Goal: Communication & Community: Ask a question

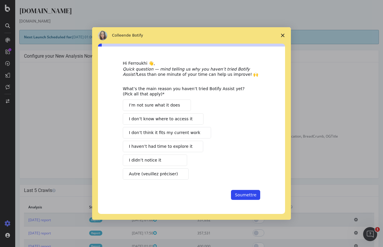
click at [284, 33] on span "Fermer l'enquête" at bounding box center [283, 35] width 16 height 16
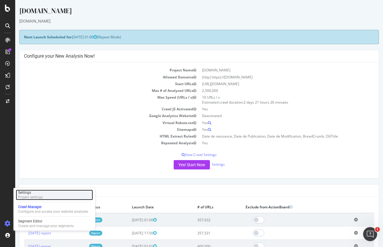
click at [31, 193] on div "Settings" at bounding box center [30, 192] width 25 height 5
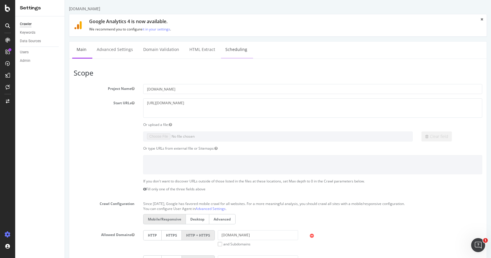
click at [240, 46] on link "Scheduling" at bounding box center [236, 50] width 31 height 16
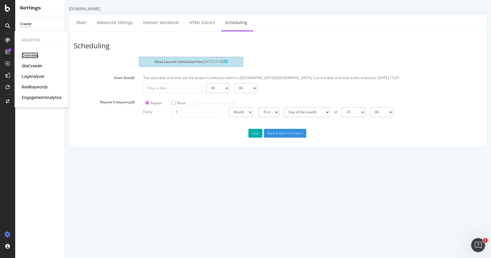
click at [34, 55] on div "Overview" at bounding box center [30, 55] width 17 height 6
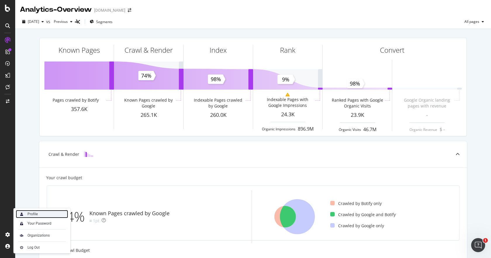
click at [34, 214] on div "Profile" at bounding box center [32, 213] width 10 height 5
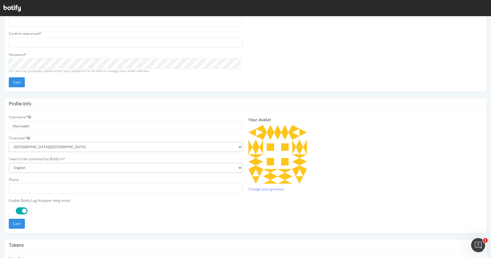
scroll to position [39, 0]
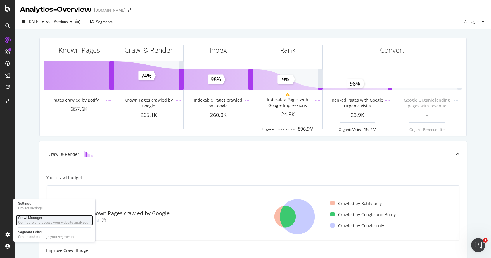
click at [37, 218] on div "Crawl Manager" at bounding box center [53, 217] width 70 height 5
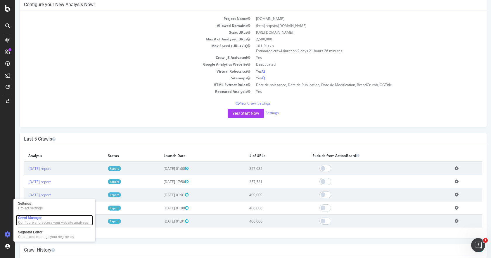
scroll to position [58, 0]
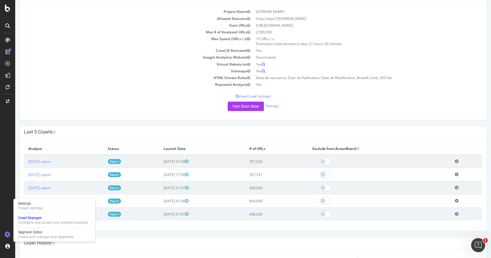
click at [383, 161] on icon at bounding box center [457, 161] width 4 height 4
click at [51, 162] on link "[DATE] report" at bounding box center [39, 161] width 23 height 5
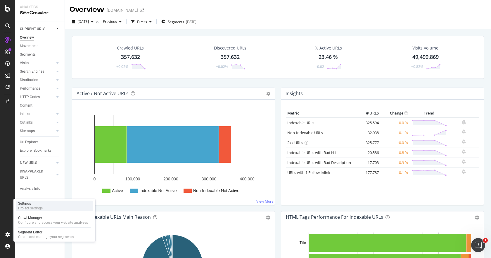
click at [31, 205] on div "Settings" at bounding box center [30, 203] width 25 height 5
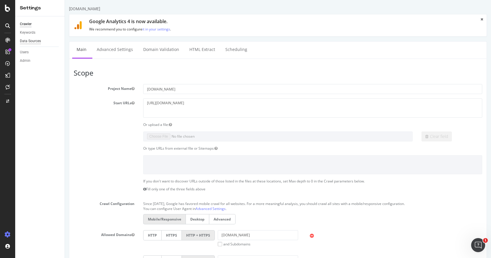
click at [32, 39] on div "Data Sources" at bounding box center [30, 41] width 21 height 6
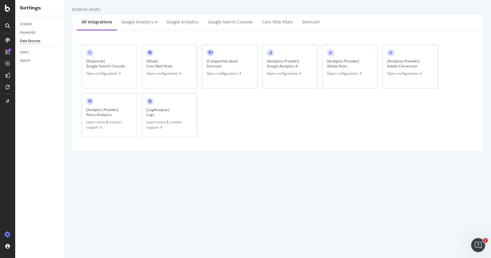
click at [91, 115] on div "[ Analytics Provider ] Piano Analytics" at bounding box center [102, 112] width 32 height 10
click at [94, 107] on div "[ Analytics Provider ] Piano Analytics Learn more & contact support" at bounding box center [110, 115] width 56 height 44
click at [28, 53] on div "Users" at bounding box center [24, 52] width 9 height 6
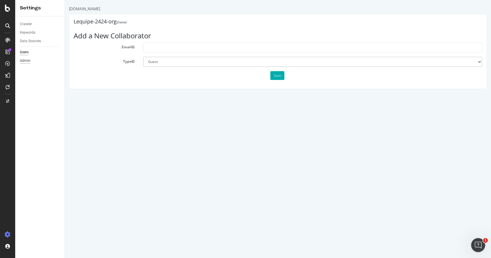
click at [28, 62] on div "Admin" at bounding box center [25, 61] width 11 height 6
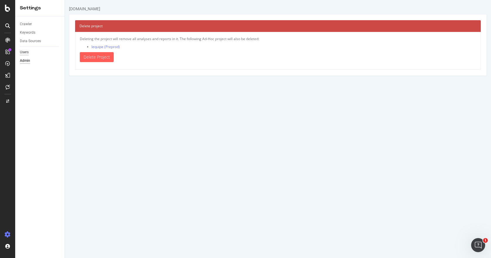
click at [27, 54] on div "Users" at bounding box center [24, 52] width 9 height 6
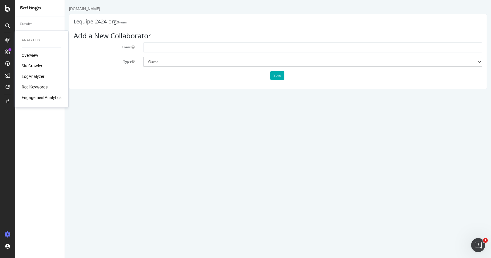
click at [36, 65] on div "SiteCrawler" at bounding box center [32, 66] width 21 height 6
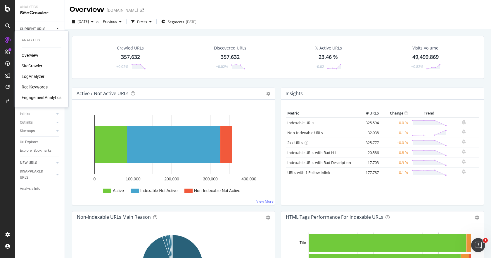
click at [32, 58] on div "Overview" at bounding box center [30, 55] width 17 height 6
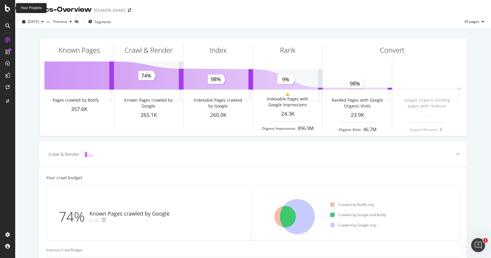
click at [8, 11] on icon at bounding box center [7, 8] width 5 height 7
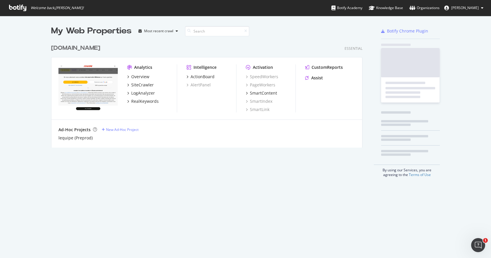
scroll to position [253, 482]
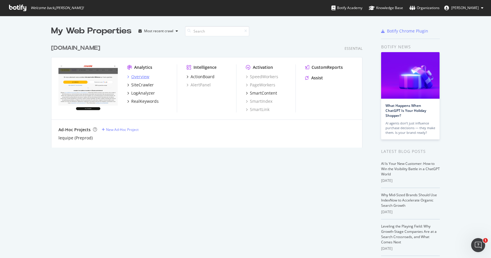
click at [140, 78] on div "Overview" at bounding box center [140, 77] width 18 height 6
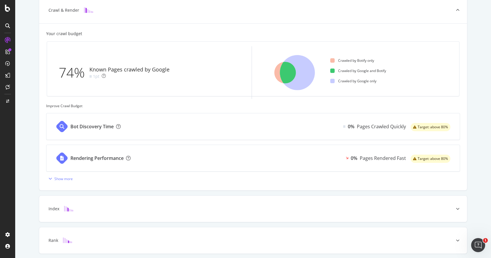
scroll to position [196, 0]
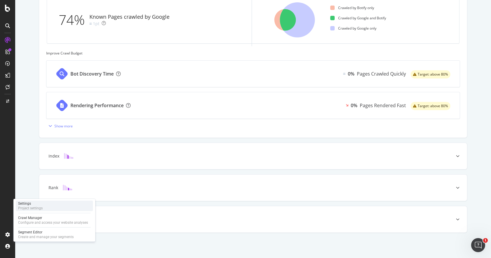
click at [32, 206] on div "Project settings" at bounding box center [30, 208] width 25 height 5
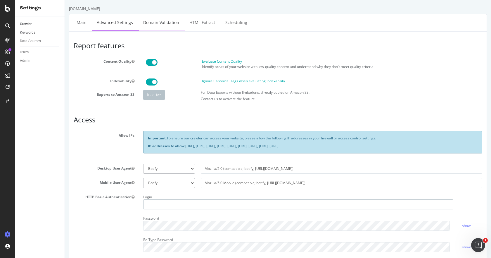
type input "hferroukhi"
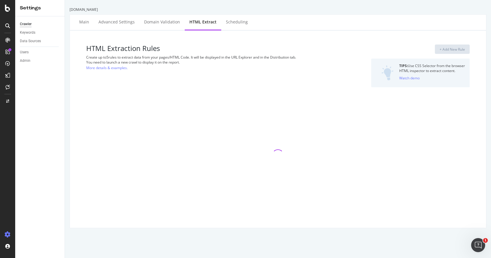
select select "d"
select select "year_month_day"
select select "d"
select select "year_month_day"
select select "list"
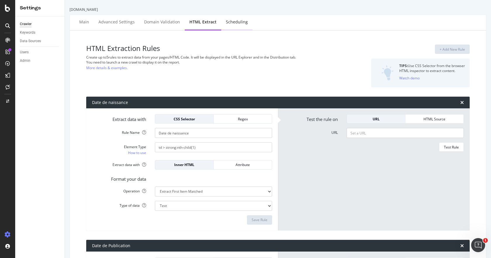
click at [229, 21] on div "Scheduling" at bounding box center [237, 22] width 22 height 6
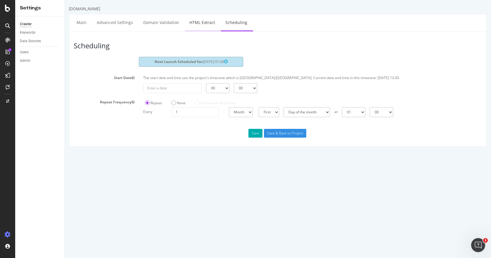
click at [192, 21] on link "HTML Extract" at bounding box center [202, 22] width 34 height 16
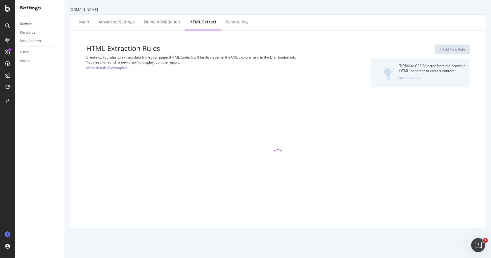
select select "d"
select select "year_month_day"
select select "d"
select select "year_month_day"
select select "list"
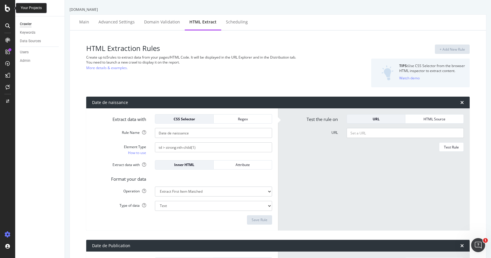
click at [8, 8] on icon at bounding box center [7, 8] width 5 height 7
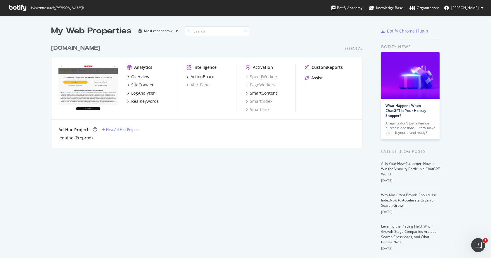
scroll to position [253, 482]
click at [380, 5] on div "Knowledge Base" at bounding box center [386, 8] width 34 height 6
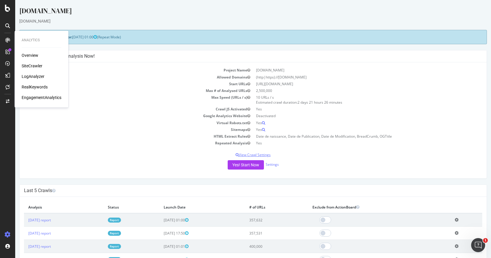
click at [250, 154] on p "View Crawl Settings" at bounding box center [253, 154] width 458 height 5
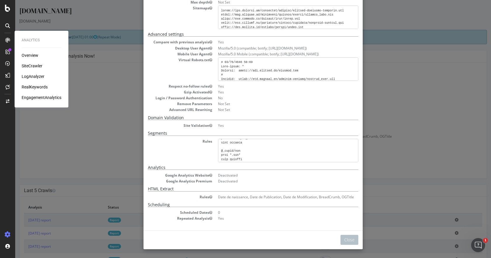
scroll to position [88, 0]
click at [406, 100] on div "× Close Project Settings Main Project Name LEQUIPE.FR Start URLs https://www.le…" at bounding box center [253, 129] width 476 height 258
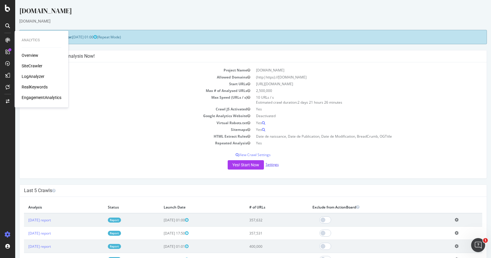
click at [270, 164] on link "Settings" at bounding box center [272, 164] width 13 height 5
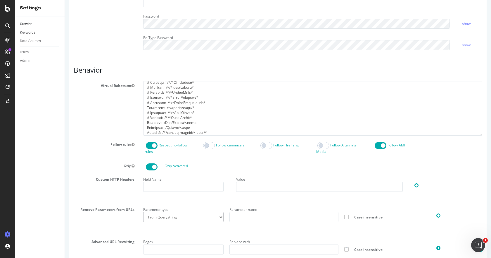
scroll to position [259, 0]
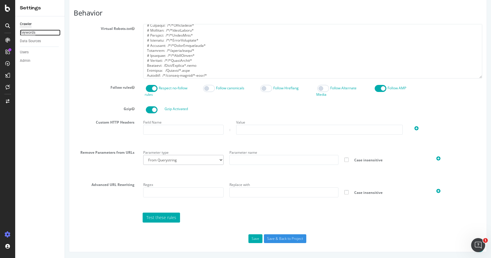
click at [33, 34] on div "Keywords" at bounding box center [27, 33] width 15 height 6
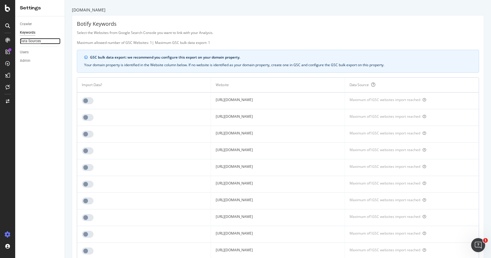
click at [32, 40] on div "Data Sources" at bounding box center [30, 41] width 21 height 6
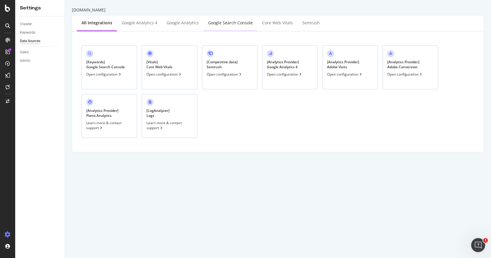
click at [232, 26] on div "Google Search Console" at bounding box center [230, 23] width 54 height 16
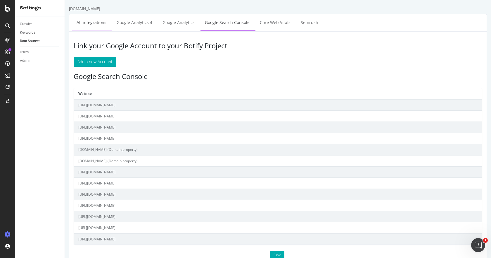
click at [87, 25] on link "All integrations" at bounding box center [91, 22] width 39 height 16
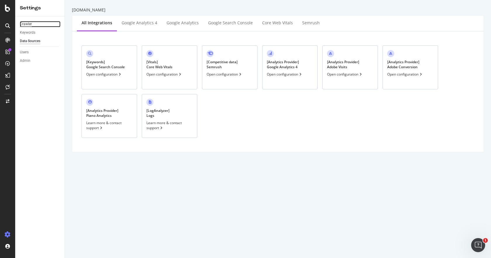
click at [28, 24] on div "Crawler" at bounding box center [26, 24] width 12 height 6
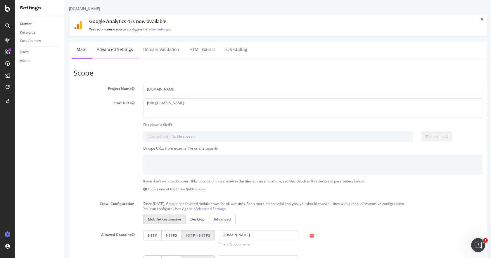
click at [115, 50] on link "Advanced Settings" at bounding box center [114, 50] width 45 height 16
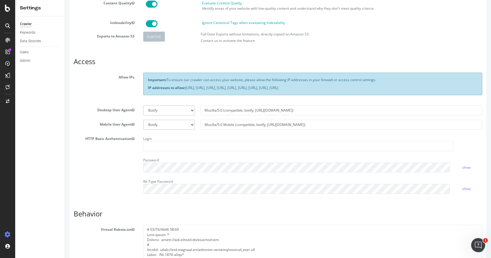
scroll to position [58, 0]
type input "hferroukhi"
click at [462, 165] on link "show" at bounding box center [466, 166] width 8 height 5
click at [462, 165] on link "hide" at bounding box center [465, 166] width 7 height 5
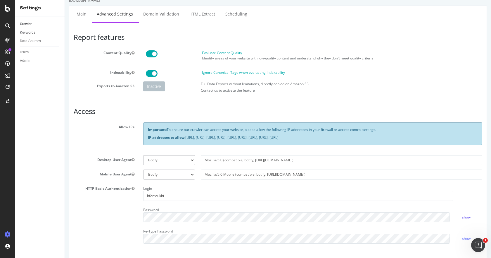
scroll to position [0, 0]
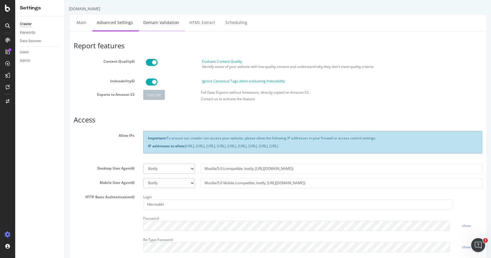
click at [154, 25] on link "Domain Validation" at bounding box center [161, 22] width 45 height 16
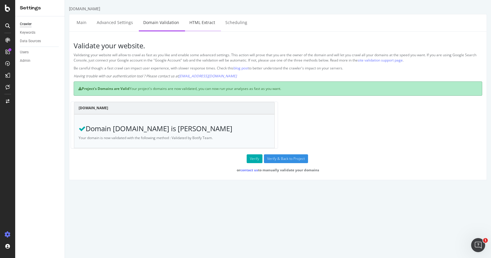
select select "d"
select select "year_month_day"
select select "d"
select select "year_month_day"
select select "list"
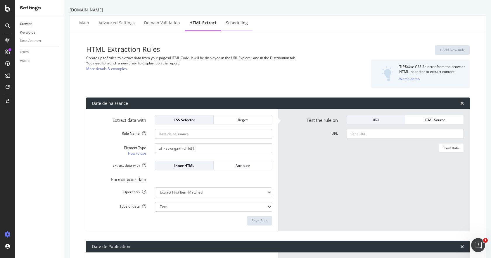
click at [232, 25] on div "Scheduling" at bounding box center [237, 23] width 22 height 6
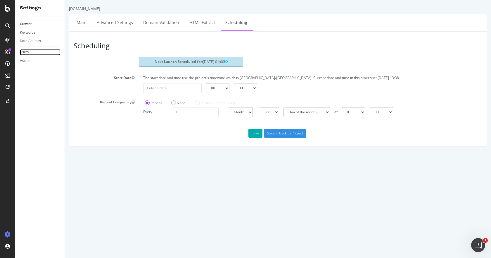
click at [28, 52] on div "Users" at bounding box center [24, 52] width 9 height 6
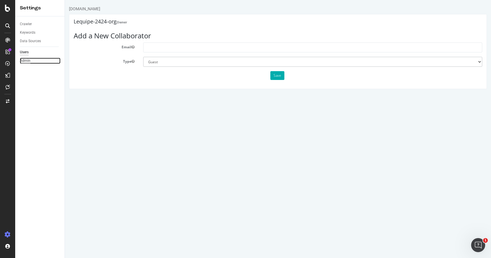
click at [27, 61] on div "Admin" at bounding box center [25, 61] width 11 height 6
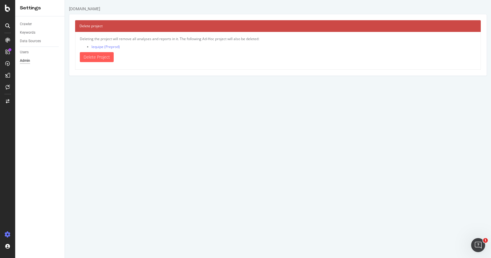
click at [30, 55] on div "Users" at bounding box center [42, 52] width 45 height 8
click at [7, 5] on icon at bounding box center [7, 8] width 5 height 7
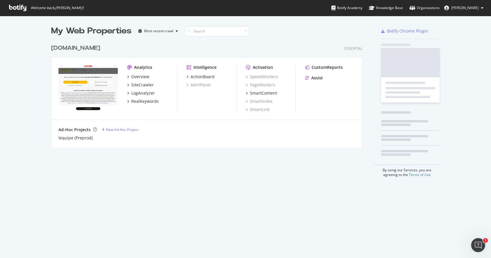
scroll to position [253, 482]
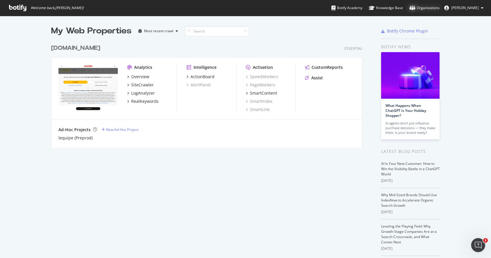
click at [427, 6] on div "Organizations" at bounding box center [425, 8] width 30 height 6
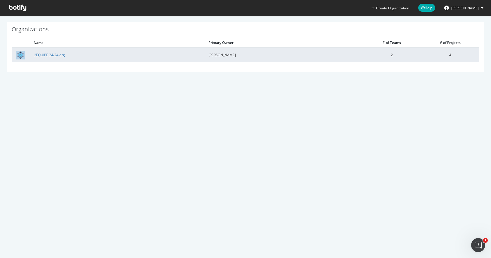
click at [375, 55] on td "2" at bounding box center [392, 54] width 58 height 15
click at [216, 53] on td "[PERSON_NAME]" at bounding box center [283, 54] width 158 height 15
click at [53, 53] on link "L’EQUIPE 24/24 org" at bounding box center [49, 54] width 31 height 5
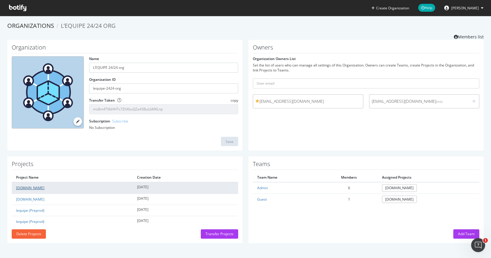
click at [25, 187] on link "[DOMAIN_NAME]" at bounding box center [30, 187] width 28 height 5
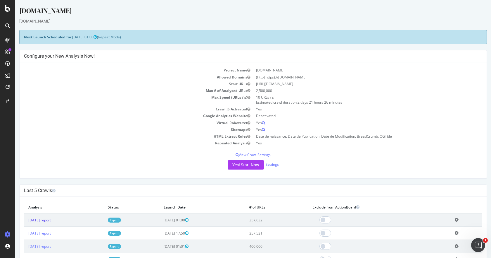
click at [48, 219] on link "[DATE] report" at bounding box center [39, 219] width 23 height 5
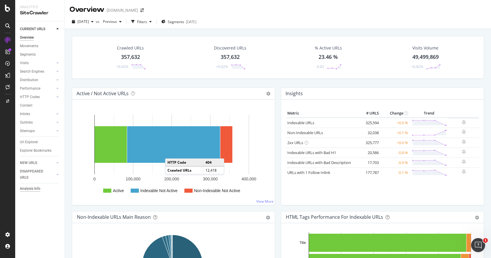
click at [31, 187] on div "Analysis Info" at bounding box center [30, 188] width 20 height 6
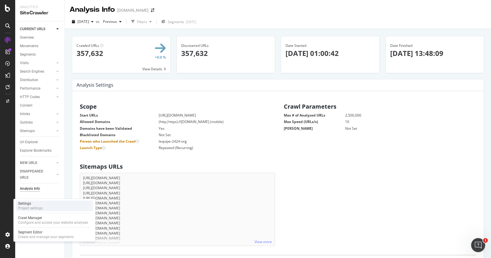
click at [44, 206] on div "Settings Project settings" at bounding box center [54, 205] width 77 height 11
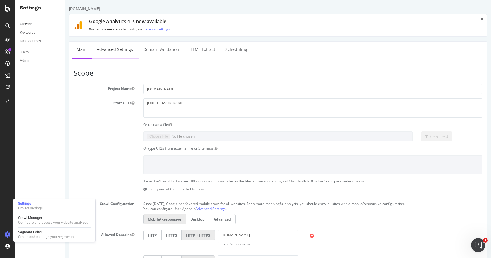
click at [125, 50] on link "Advanced Settings" at bounding box center [114, 50] width 45 height 16
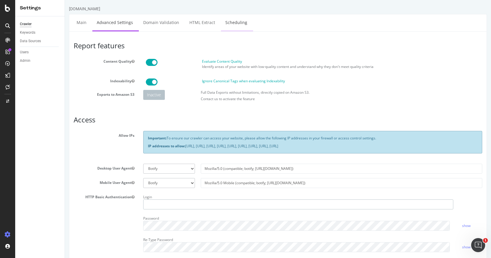
type input "hferroukhi"
click at [233, 23] on link "Scheduling" at bounding box center [236, 22] width 31 height 16
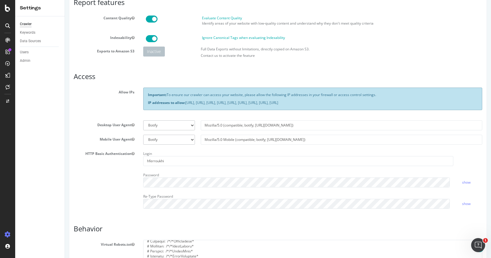
scroll to position [88, 0]
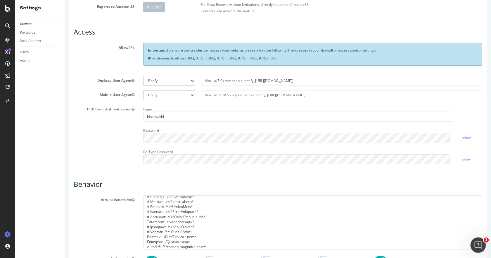
click at [480, 241] on div "Ouvrir le Messenger Intercom" at bounding box center [477, 243] width 19 height 19
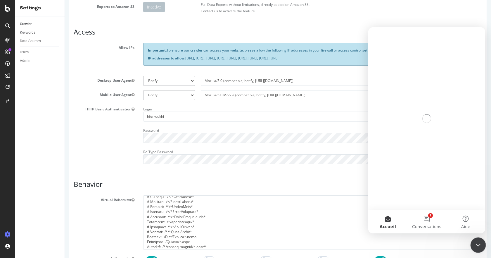
scroll to position [0, 0]
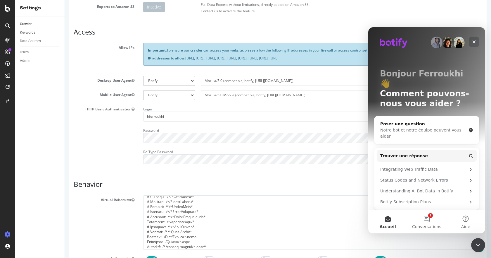
click at [477, 41] on div "Fermer" at bounding box center [474, 42] width 11 height 11
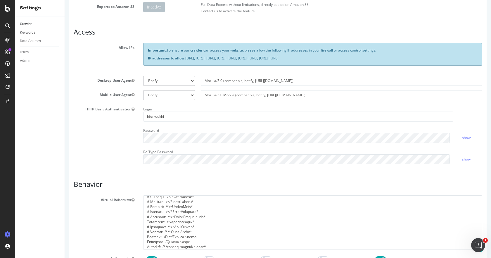
click at [10, 27] on div at bounding box center [7, 25] width 9 height 9
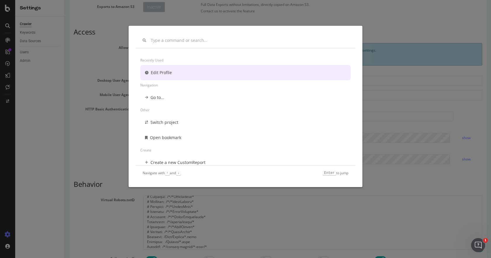
scroll to position [5, 0]
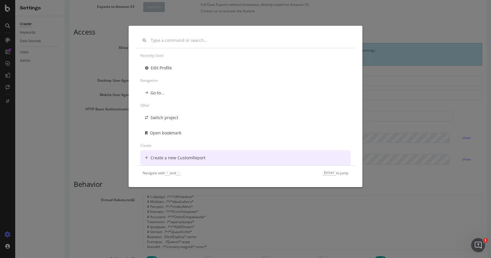
click at [388, 27] on div "Recently used Edit Profile Navigation Go to... Other Switch project Open bookma…" at bounding box center [245, 129] width 491 height 258
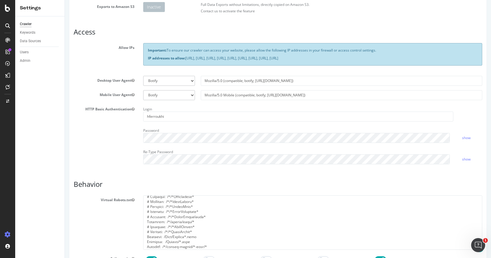
click at [10, 25] on div at bounding box center [7, 25] width 9 height 9
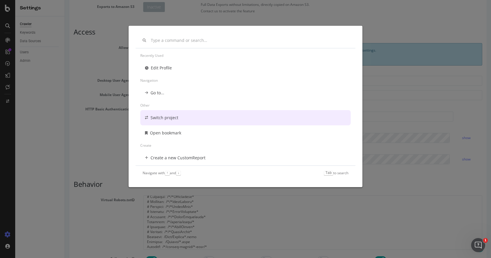
click at [5, 6] on div "Recently used Edit Profile Navigation Go to... Other Switch project Open bookma…" at bounding box center [245, 129] width 491 height 258
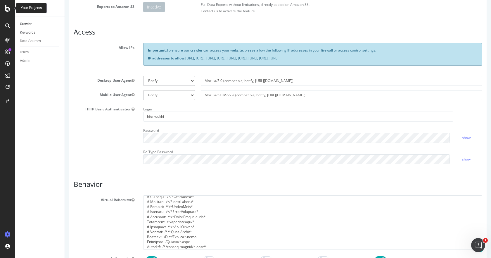
click at [6, 7] on icon at bounding box center [7, 8] width 5 height 7
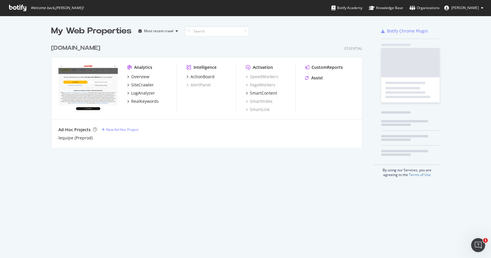
scroll to position [253, 482]
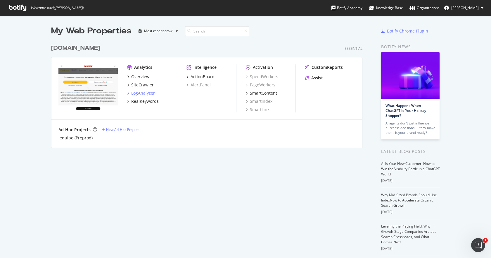
click at [140, 94] on div "LogAnalyzer" at bounding box center [143, 93] width 24 height 6
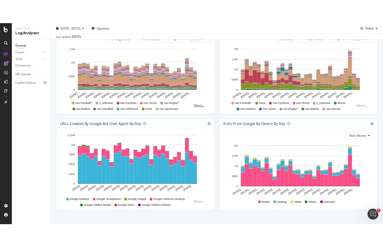
scroll to position [230, 0]
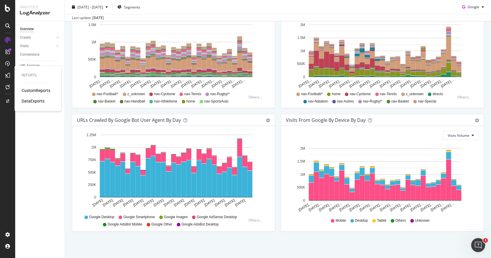
click at [40, 101] on div "DataExports" at bounding box center [33, 101] width 23 height 6
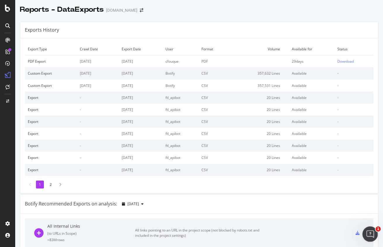
click at [370, 229] on icon "Ouvrir le Messenger Intercom" at bounding box center [370, 233] width 10 height 10
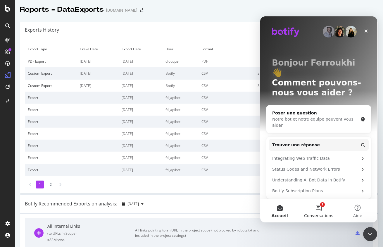
click at [319, 209] on button "1 Conversations" at bounding box center [318, 210] width 39 height 23
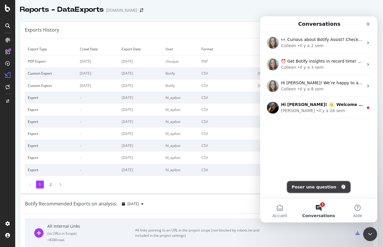
click at [317, 186] on button "Poser une question" at bounding box center [318, 187] width 63 height 12
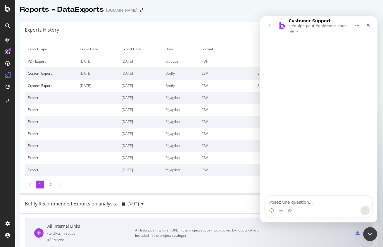
click at [269, 25] on icon "go back" at bounding box center [269, 25] width 5 height 5
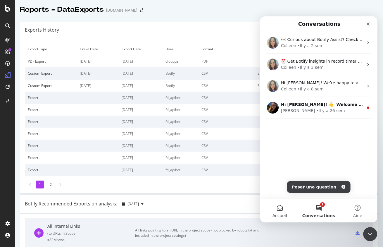
click at [280, 209] on button "Accueil" at bounding box center [279, 210] width 39 height 23
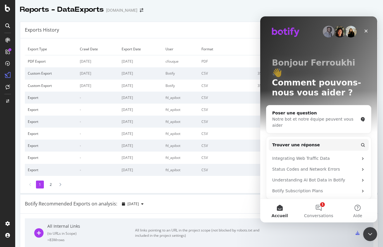
click at [327, 32] on img "Intercom Messenger" at bounding box center [329, 32] width 12 height 12
click at [345, 32] on img "Intercom Messenger" at bounding box center [351, 32] width 12 height 12
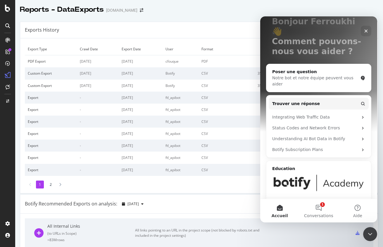
scroll to position [42, 0]
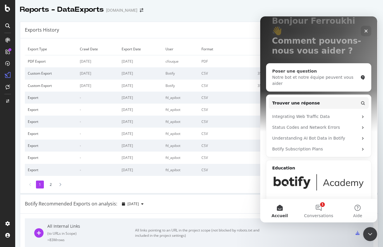
click at [300, 74] on div "Notre bot et notre équipe peuvent vous aider" at bounding box center [315, 80] width 86 height 12
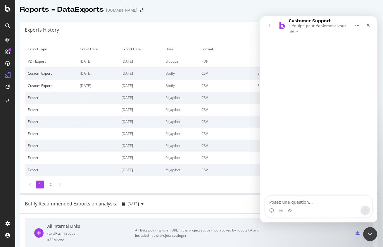
click at [286, 199] on textarea "Posez une question..." at bounding box center [318, 201] width 107 height 10
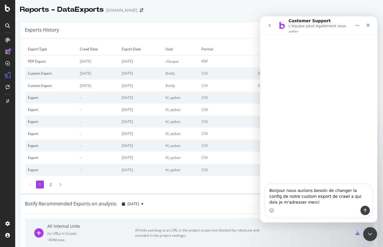
type textarea "Bonjour nous aurions besoin de changer la config de notre custom export de craw…"
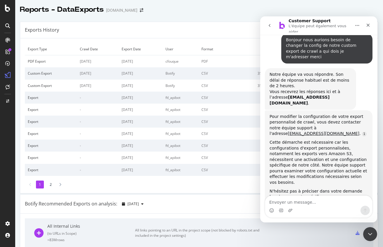
scroll to position [6, 0]
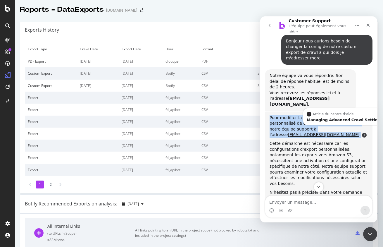
drag, startPoint x: 268, startPoint y: 97, endPoint x: 349, endPoint y: 111, distance: 82.1
click at [349, 111] on div "Pour modifier la configuration de votre export personnalisé de crawl, vous deve…" at bounding box center [319, 166] width 108 height 110
click at [271, 115] on div "Pour modifier la configuration de votre export personnalisé de crawl, vous deve…" at bounding box center [319, 126] width 98 height 23
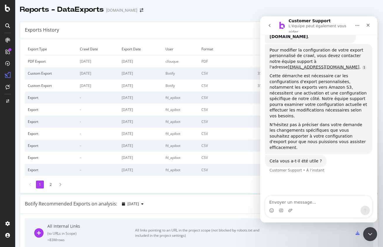
scroll to position [15, 0]
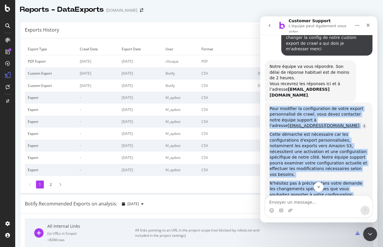
drag, startPoint x: 269, startPoint y: 87, endPoint x: 348, endPoint y: 170, distance: 113.7
click at [348, 170] on div "Pour modifier la configuration de votre export personnalisé de crawl, vous deve…" at bounding box center [319, 157] width 108 height 110
copy div "Pour modifier la configuration de votre export personnalisé de crawl, vous deve…"
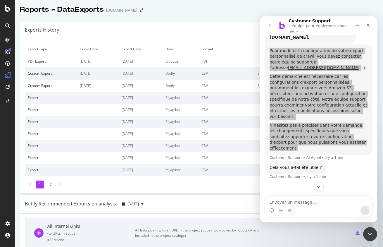
scroll to position [74, 0]
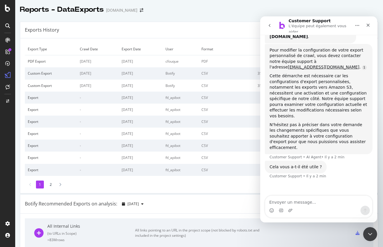
click at [312, 164] on div "Cela vous a-t-il été utile ?" at bounding box center [296, 167] width 52 height 6
click at [311, 164] on div "Cela vous a-t-il été utile ?" at bounding box center [296, 167] width 52 height 6
click at [309, 208] on div "Intercom Messenger" at bounding box center [318, 210] width 107 height 9
click at [309, 206] on div "Intercom Messenger" at bounding box center [318, 210] width 107 height 9
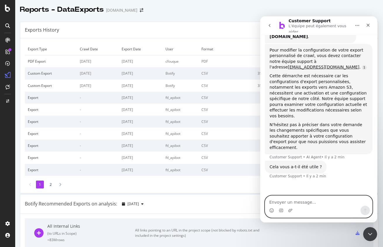
click at [309, 202] on textarea "Envoyer un message..." at bounding box center [318, 201] width 107 height 10
type textarea "oui"
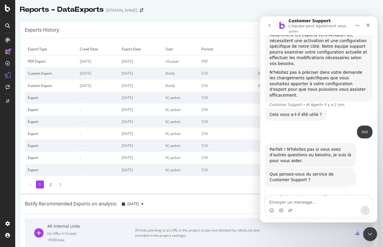
click at [320, 203] on span "Très bien" at bounding box center [319, 208] width 11 height 11
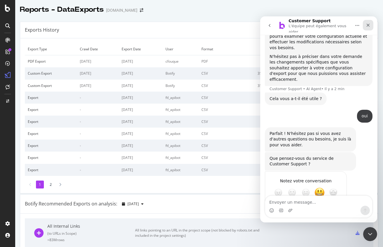
click at [369, 24] on icon "Fermer" at bounding box center [368, 25] width 3 height 3
